Goal: Obtain resource: Download file/media

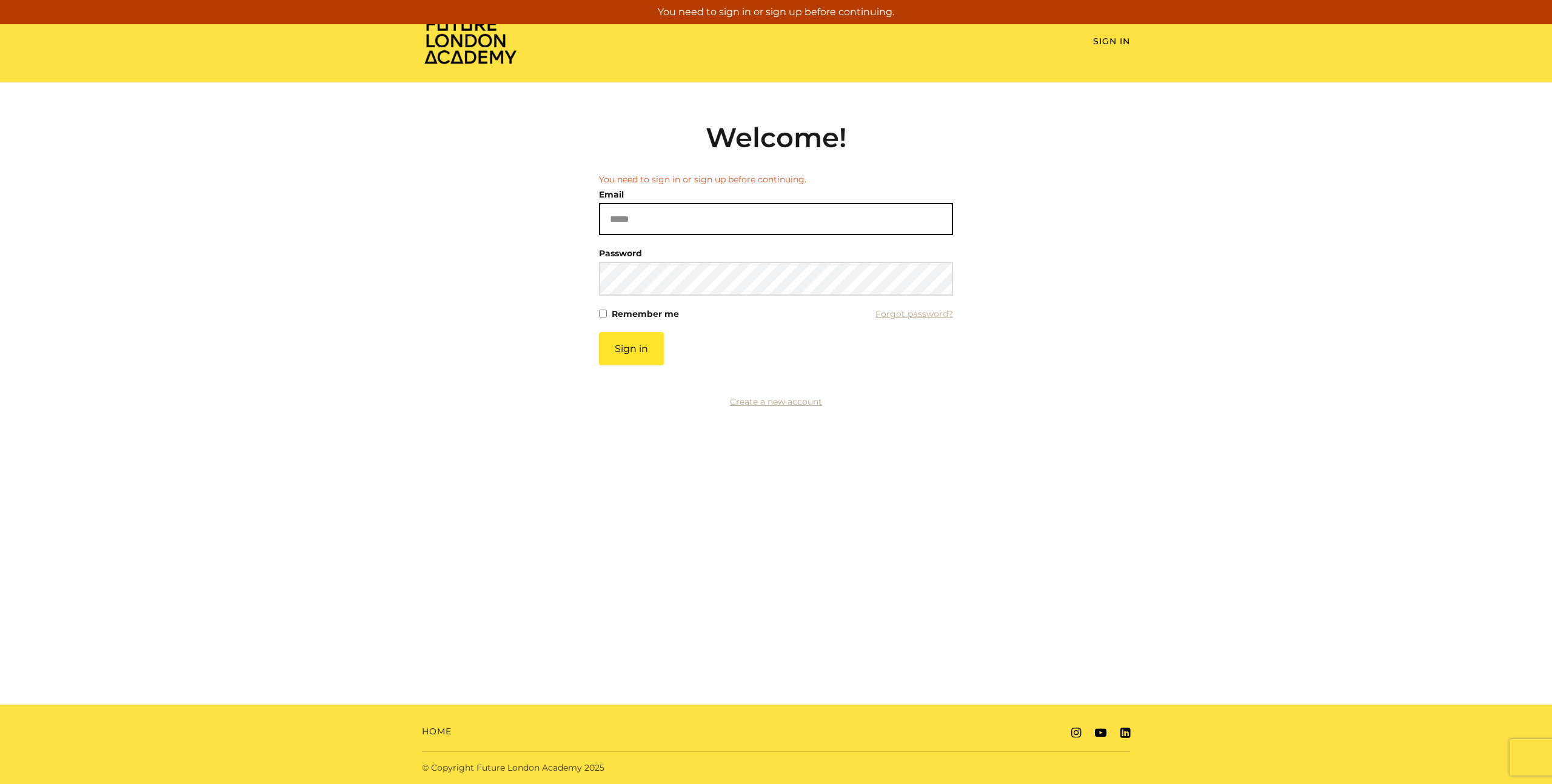
click at [634, 218] on input "Email" at bounding box center [776, 218] width 354 height 32
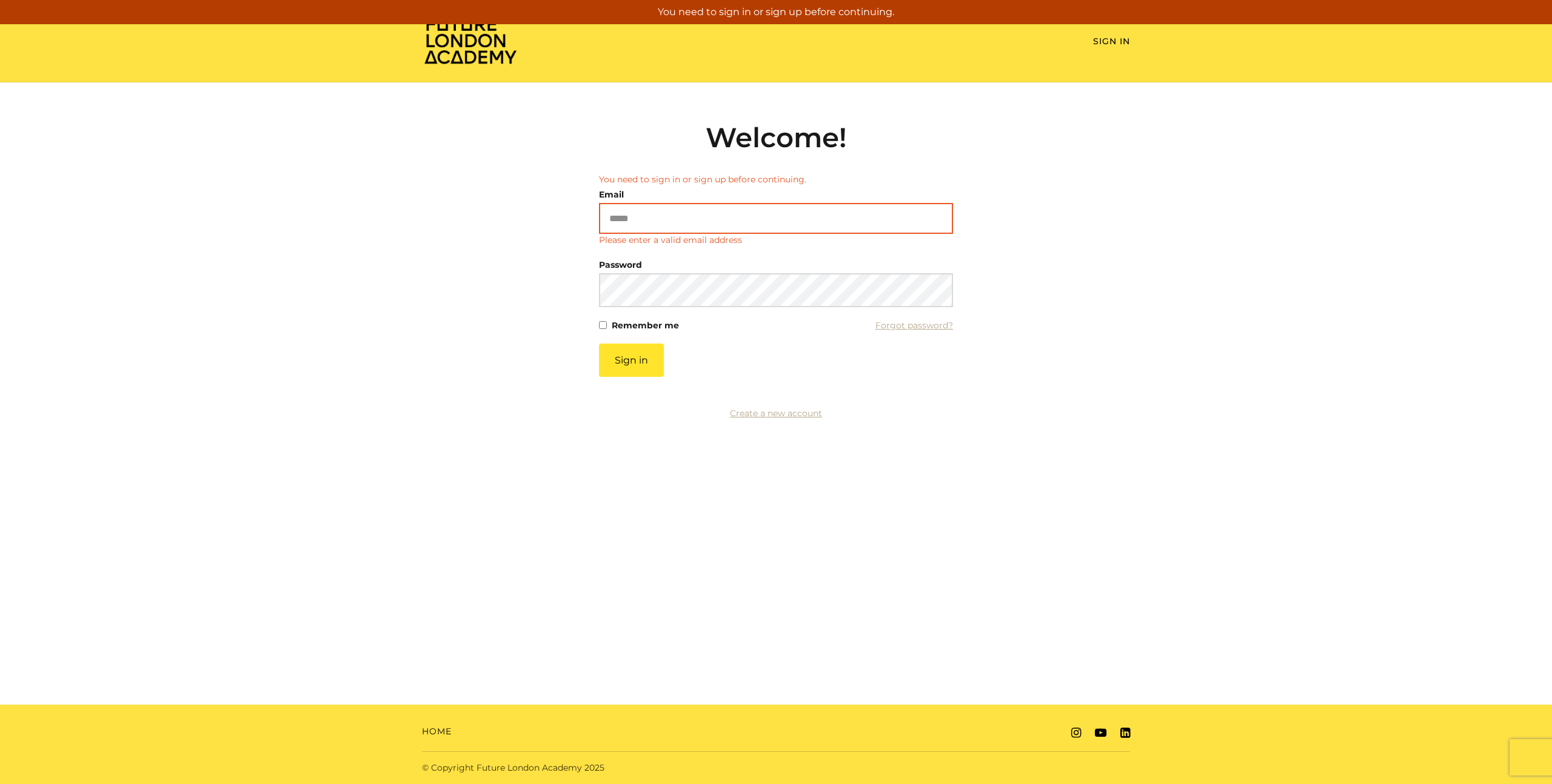
type input "**********"
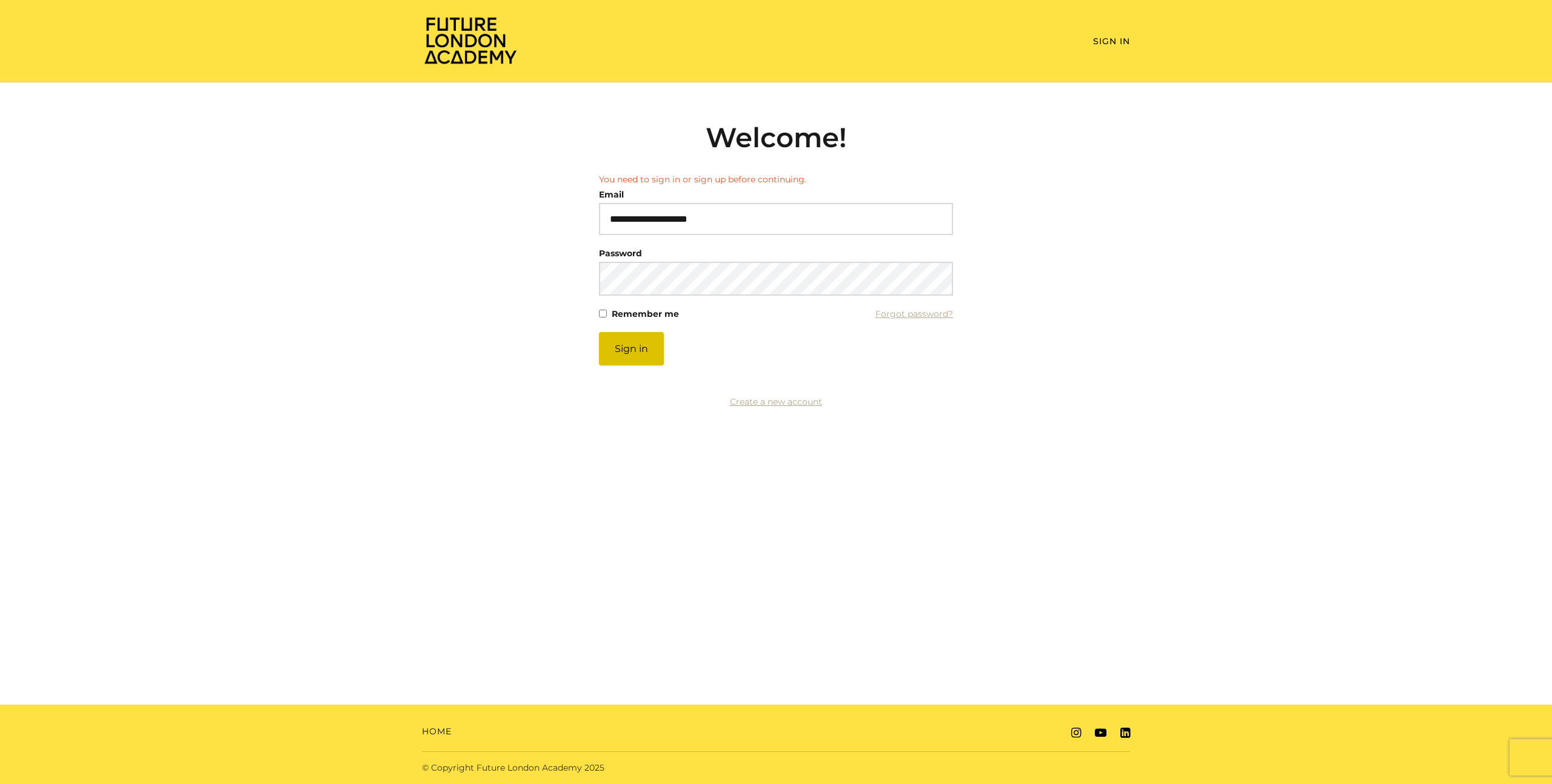
click at [647, 357] on button "Sign in" at bounding box center [632, 348] width 65 height 33
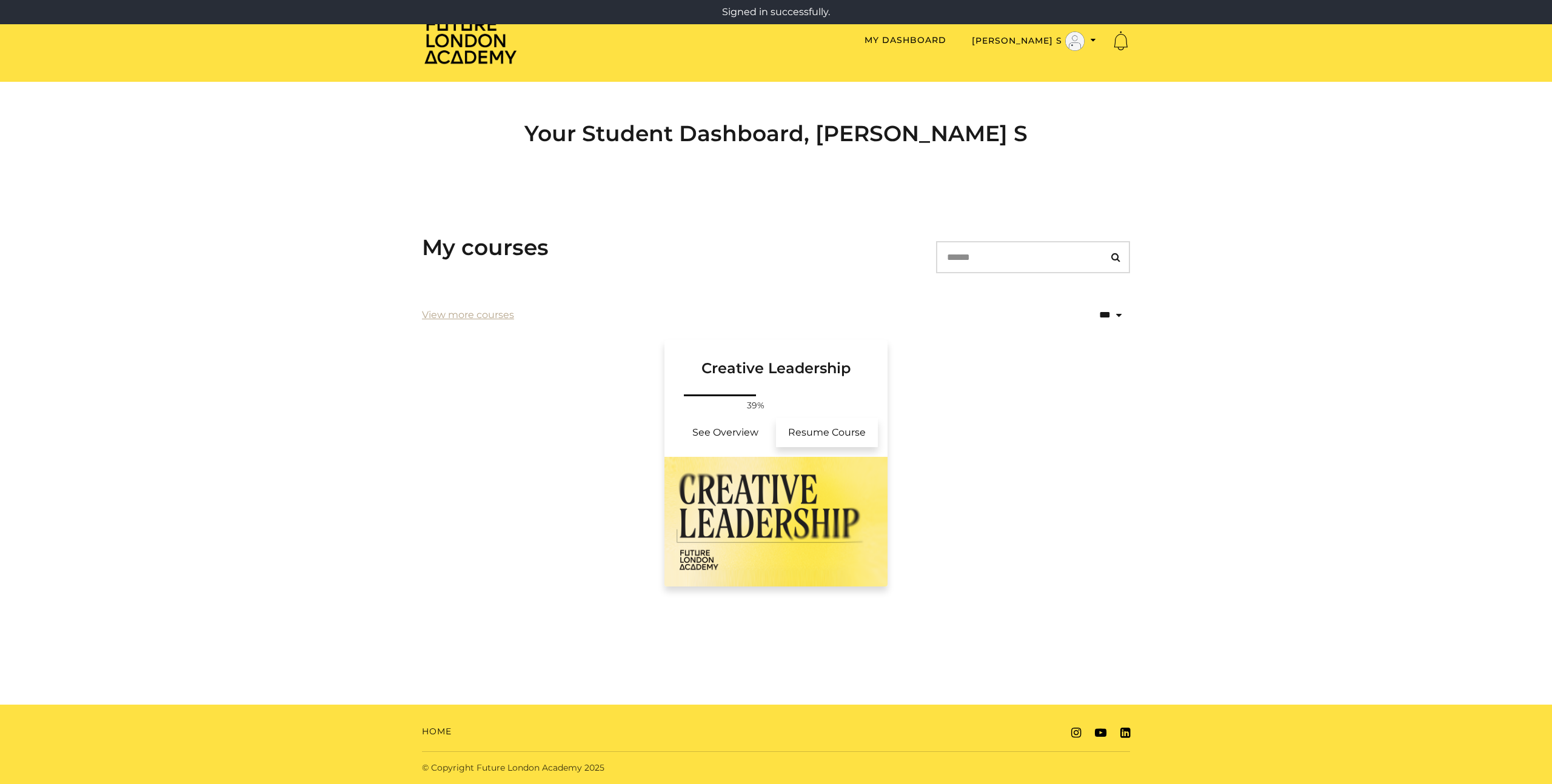
click at [853, 430] on link "Resume Course" at bounding box center [827, 432] width 102 height 29
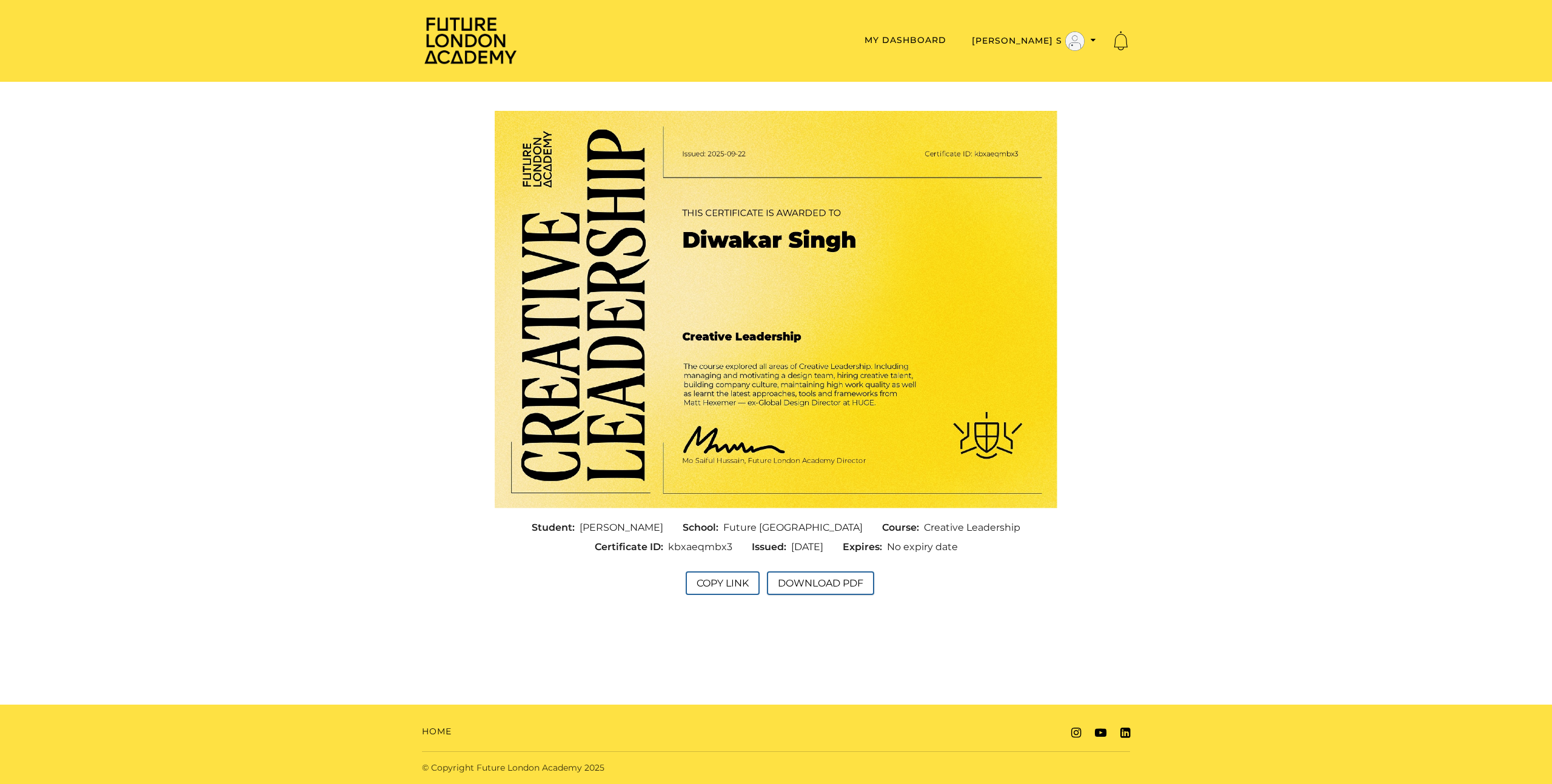
click at [862, 194] on img at bounding box center [776, 309] width 562 height 397
click at [860, 582] on button "Download PDF" at bounding box center [820, 583] width 107 height 23
click at [713, 582] on button "Copy Link" at bounding box center [722, 583] width 74 height 23
click at [711, 590] on button "Copy Link" at bounding box center [722, 583] width 74 height 23
drag, startPoint x: 659, startPoint y: 545, endPoint x: 726, endPoint y: 545, distance: 67.0
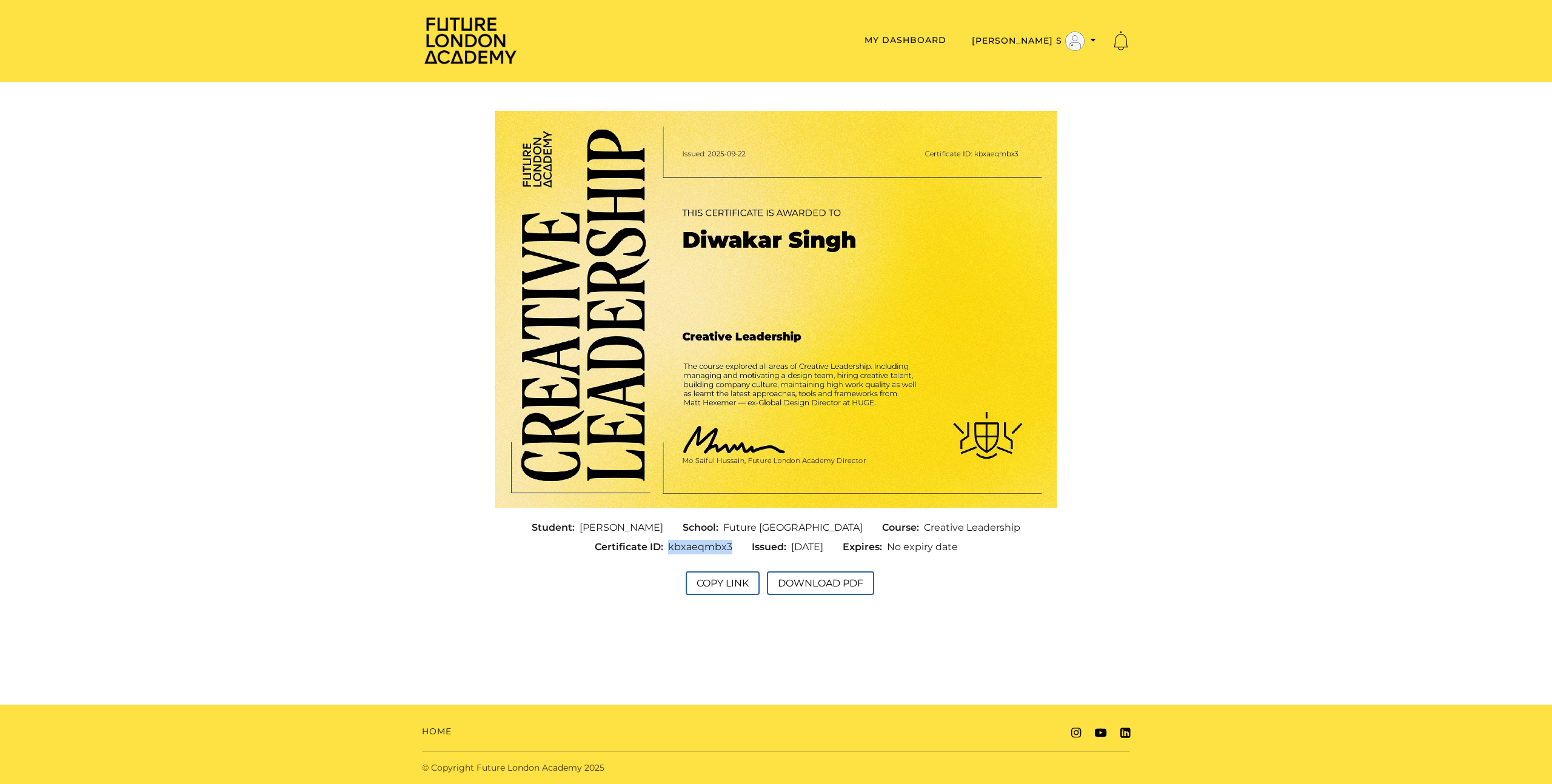
click at [726, 545] on div "Certificate ID: kbxaeqmbx3" at bounding box center [663, 547] width 157 height 19
copy span "kbxaeqmbx3"
click at [704, 581] on button "Copy Link" at bounding box center [722, 583] width 74 height 23
drag, startPoint x: 695, startPoint y: 370, endPoint x: 1296, endPoint y: 1, distance: 705.2
